Goal: Information Seeking & Learning: Find specific fact

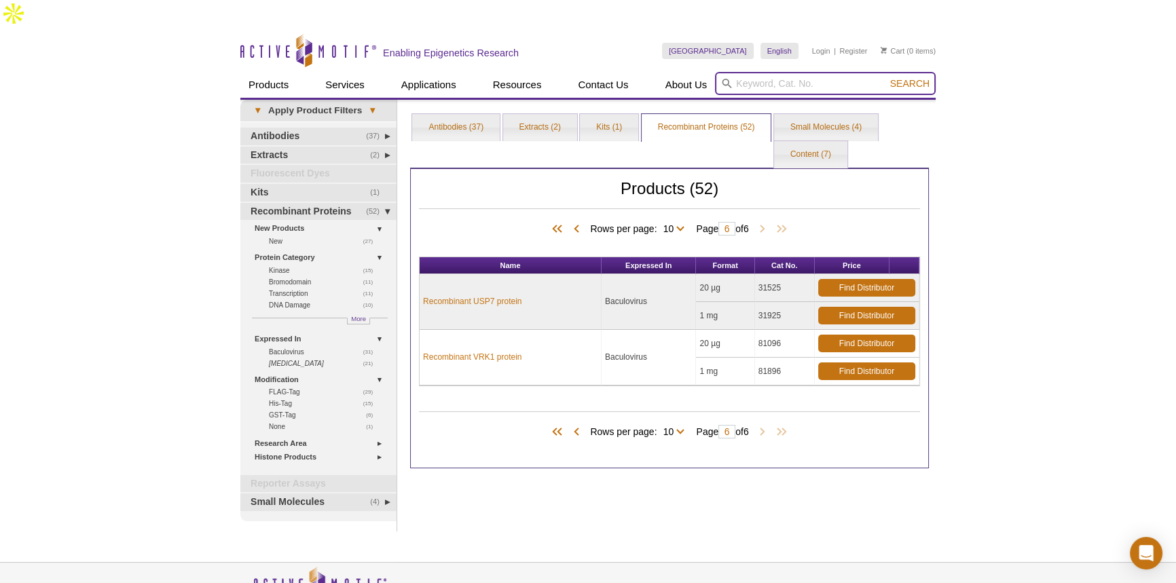
click at [766, 72] on input "search" at bounding box center [825, 83] width 221 height 23
paste input "31404"
type input "31404"
click at [921, 78] on span "Search" at bounding box center [909, 83] width 39 height 11
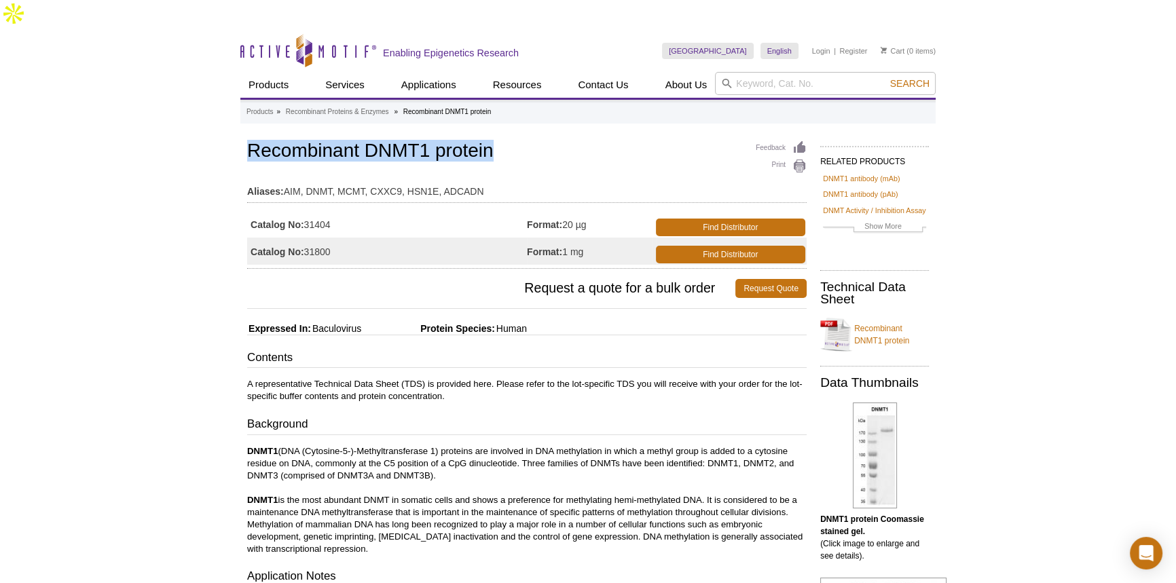
drag, startPoint x: 249, startPoint y: 117, endPoint x: 492, endPoint y: 116, distance: 243.1
click at [492, 141] on h1 "Recombinant DNMT1 protein" at bounding box center [526, 152] width 559 height 23
copy h1 "Recombinant DNMT1 protein"
drag, startPoint x: 344, startPoint y: 219, endPoint x: 250, endPoint y: 224, distance: 94.5
click at [250, 238] on td "Catalog No: 31800" at bounding box center [387, 251] width 280 height 27
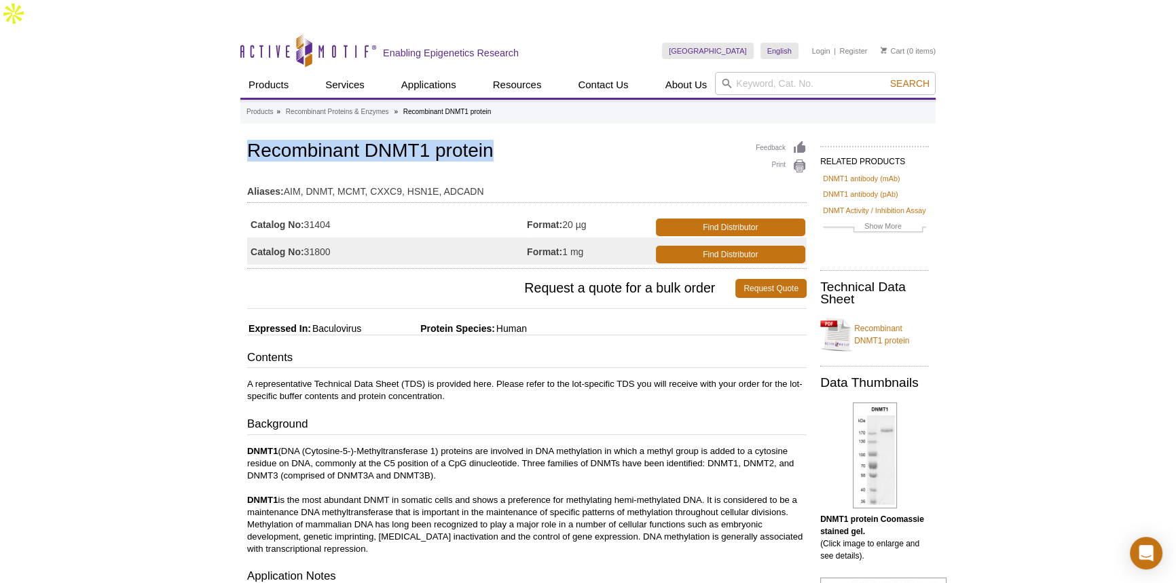
copy td "Catalog No: 31800"
drag, startPoint x: 566, startPoint y: 221, endPoint x: 585, endPoint y: 221, distance: 19.7
click at [585, 238] on td "Format: 1 mg" at bounding box center [590, 251] width 126 height 27
copy td "1 mg"
